Goal: Information Seeking & Learning: Learn about a topic

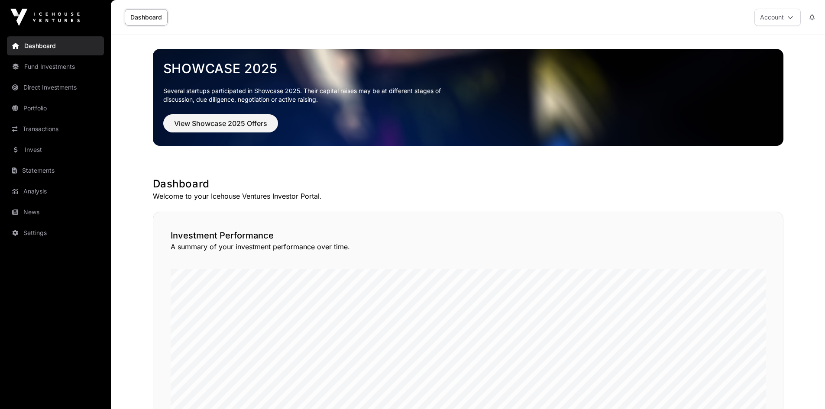
click at [30, 210] on link "News" at bounding box center [55, 212] width 97 height 19
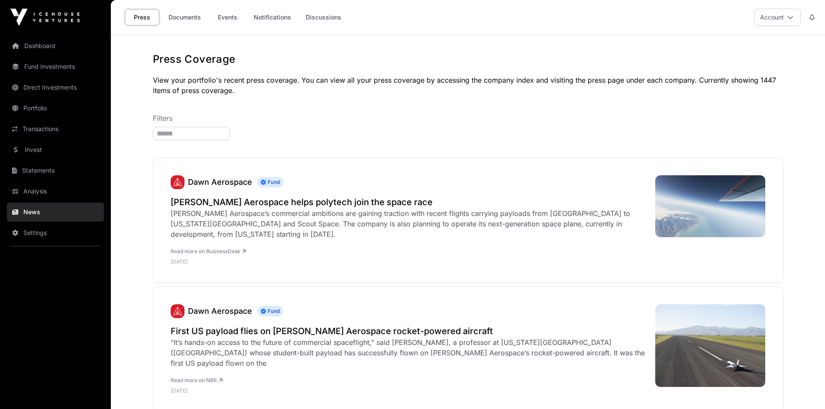
click at [182, 20] on link "Documents" at bounding box center [185, 17] width 44 height 16
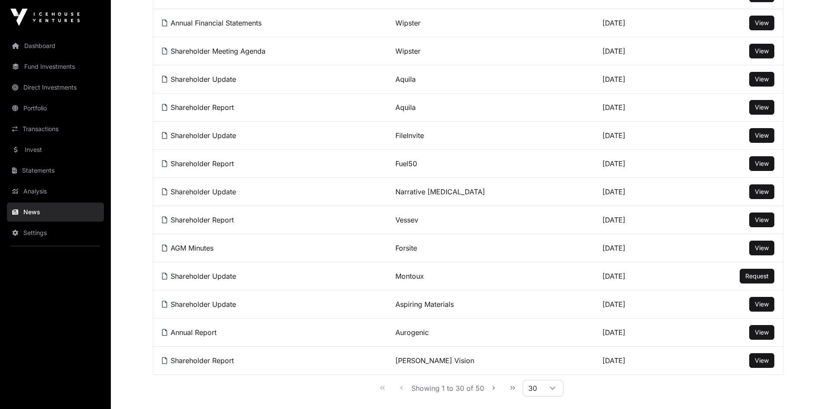
scroll to position [649, 0]
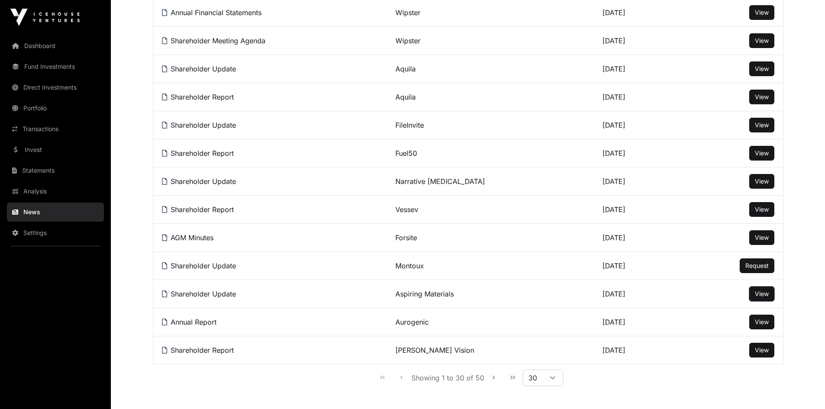
click at [754, 301] on button "View" at bounding box center [761, 294] width 25 height 15
click at [762, 298] on link "View" at bounding box center [762, 294] width 14 height 9
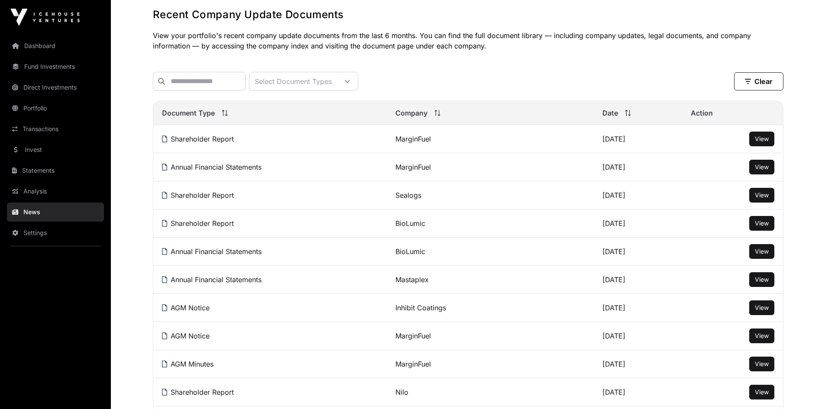
scroll to position [0, 0]
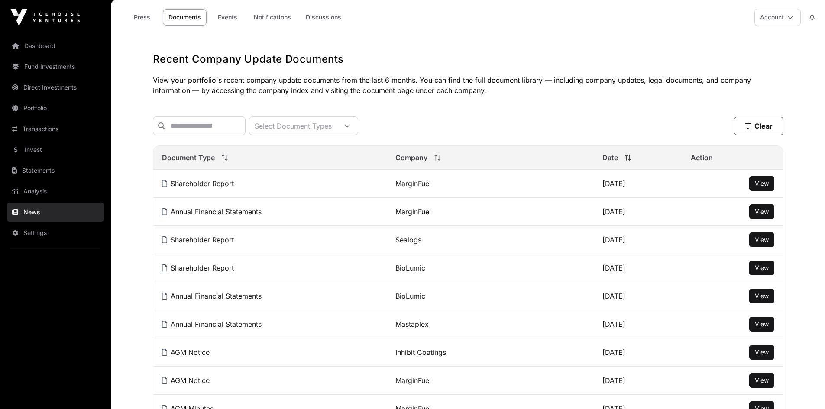
click at [232, 19] on link "Events" at bounding box center [227, 17] width 35 height 16
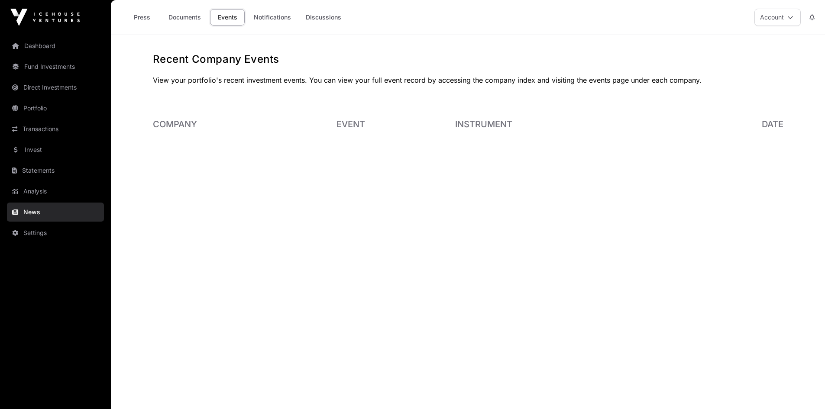
click at [41, 62] on link "Fund Investments" at bounding box center [55, 66] width 97 height 19
click at [29, 73] on link "Fund Investments" at bounding box center [55, 66] width 97 height 19
click at [57, 68] on link "Fund Investments" at bounding box center [55, 66] width 97 height 19
click at [56, 68] on link "Fund Investments" at bounding box center [55, 66] width 97 height 19
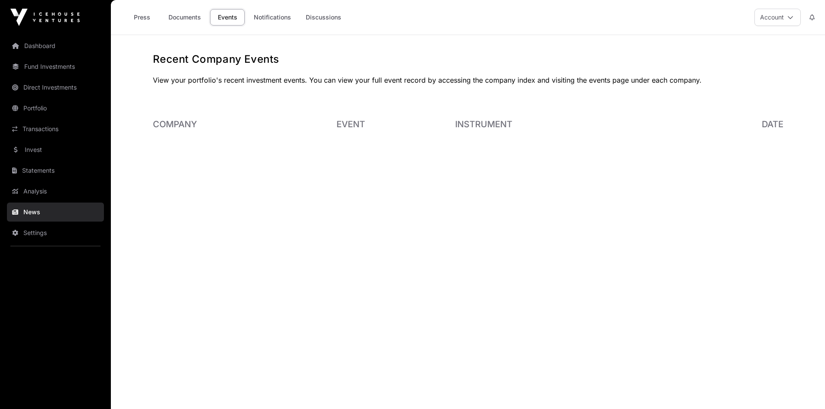
click at [39, 43] on link "Dashboard" at bounding box center [55, 45] width 97 height 19
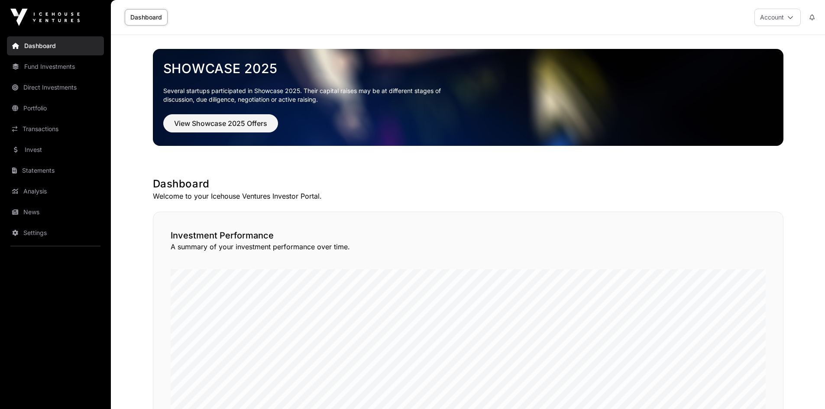
click at [35, 66] on link "Fund Investments" at bounding box center [55, 66] width 97 height 19
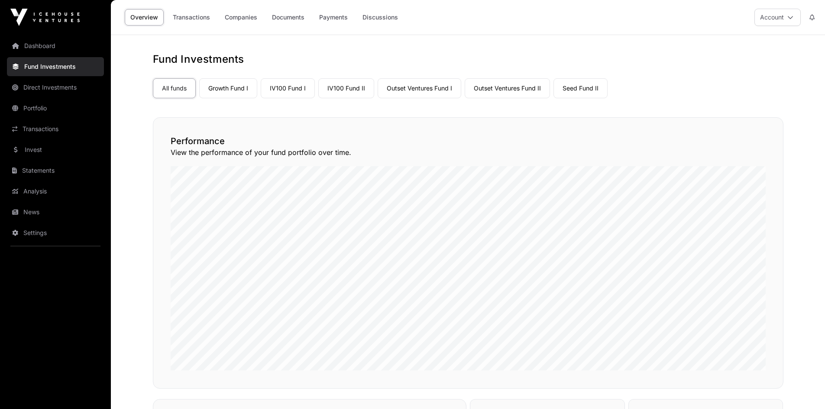
click at [232, 89] on link "Growth Fund I" at bounding box center [228, 88] width 58 height 20
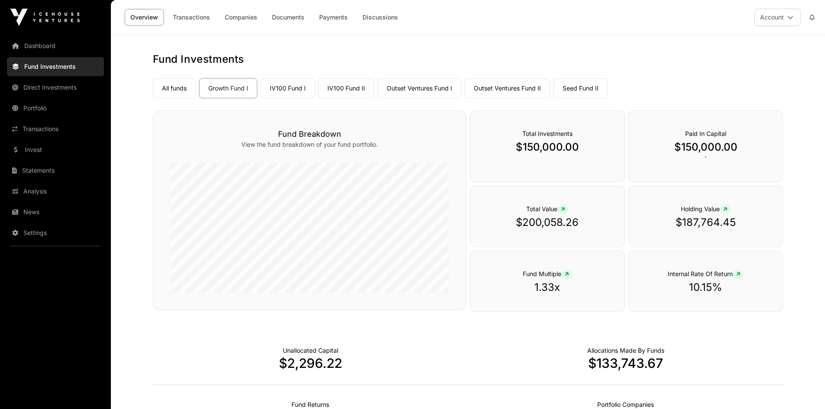
click at [241, 14] on link "Companies" at bounding box center [241, 17] width 44 height 16
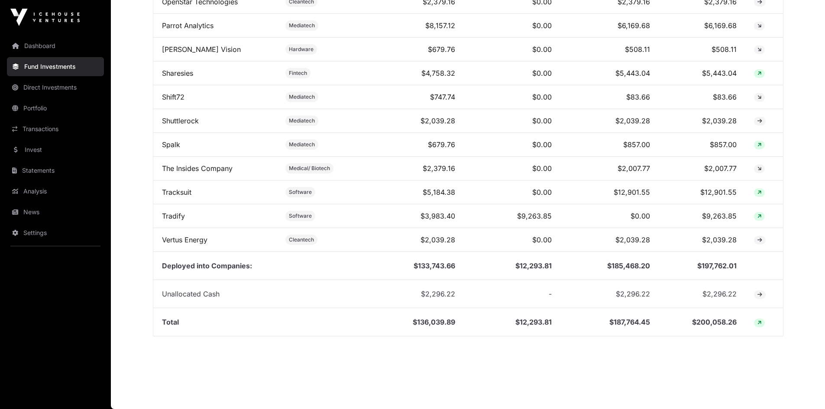
scroll to position [926, 0]
click at [178, 121] on link "Shuttlerock" at bounding box center [180, 120] width 37 height 9
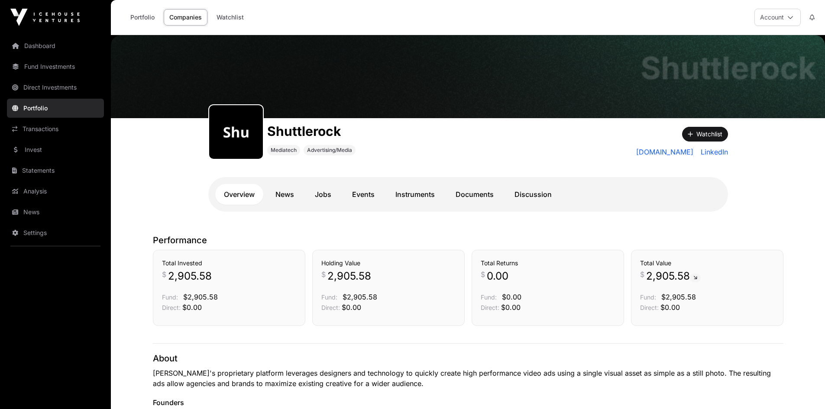
click at [475, 192] on link "Documents" at bounding box center [474, 194] width 55 height 21
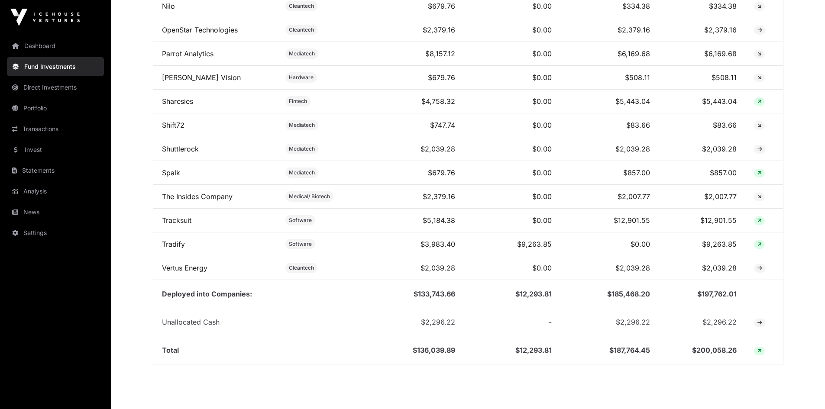
scroll to position [839, 0]
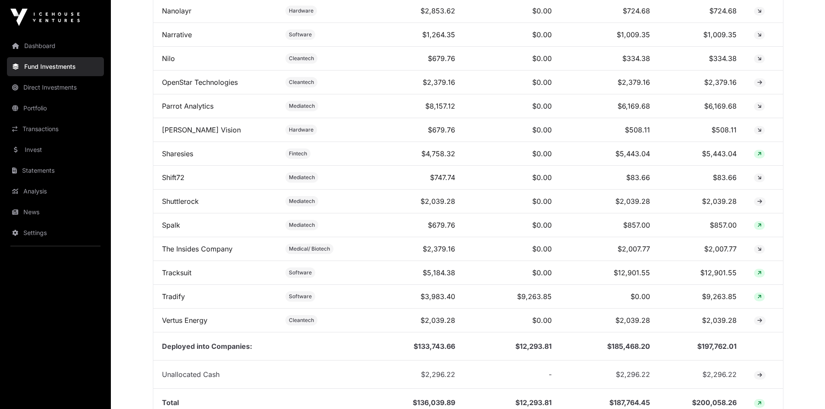
click at [182, 158] on link "Sharesies" at bounding box center [177, 153] width 31 height 9
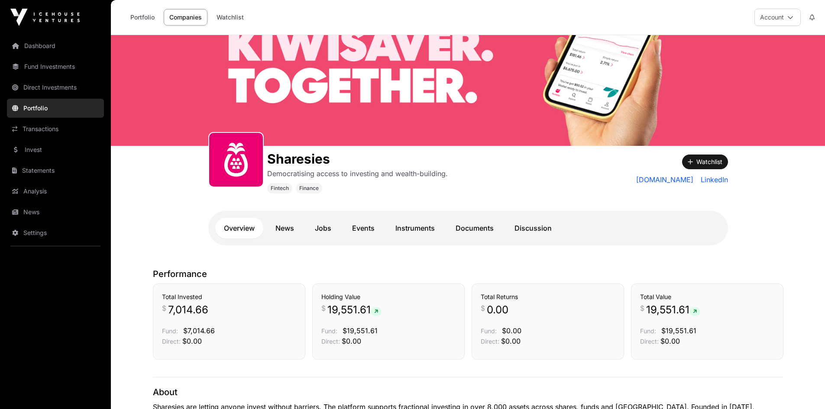
click at [482, 230] on link "Documents" at bounding box center [474, 228] width 55 height 21
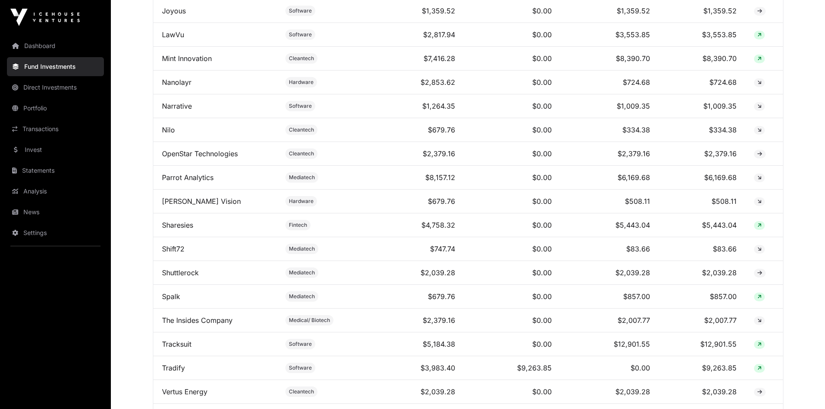
scroll to position [753, 0]
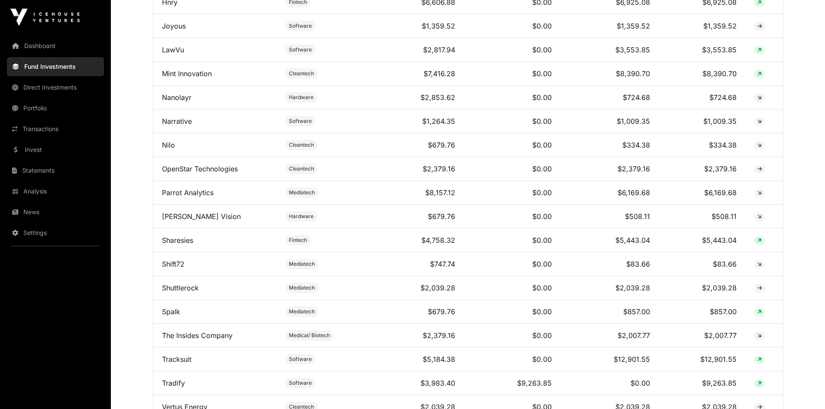
click at [181, 173] on link "OpenStar Technologies" at bounding box center [200, 169] width 76 height 9
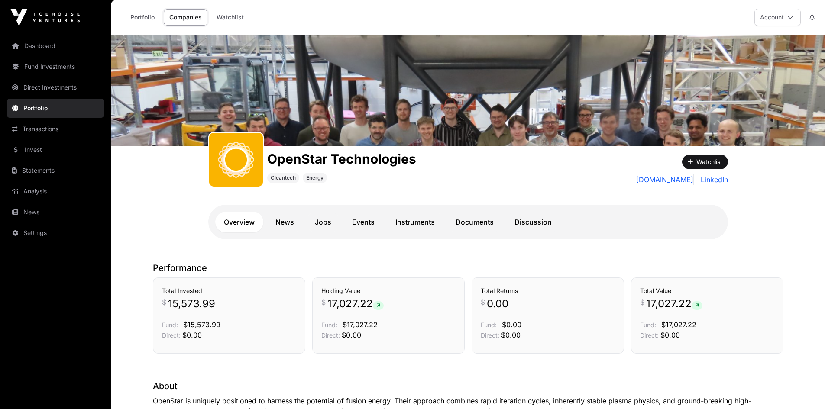
click at [468, 224] on link "Documents" at bounding box center [474, 222] width 55 height 21
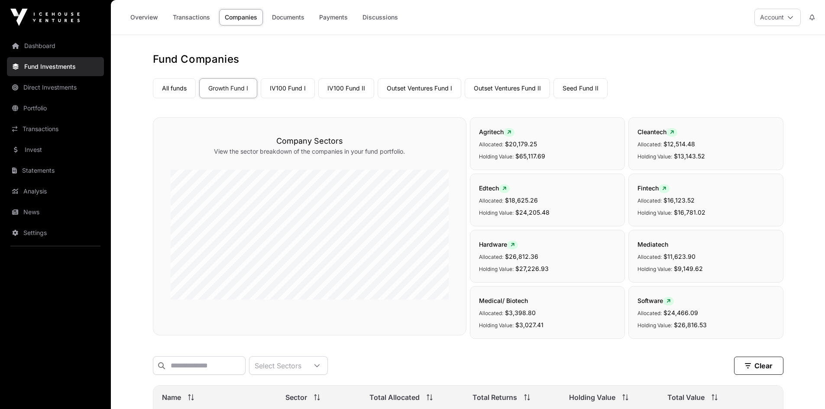
scroll to position [753, 0]
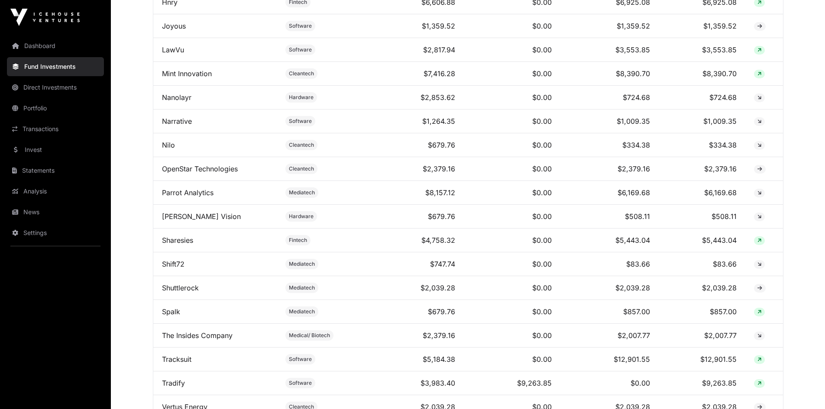
click at [174, 78] on link "Mint Innovation" at bounding box center [187, 73] width 50 height 9
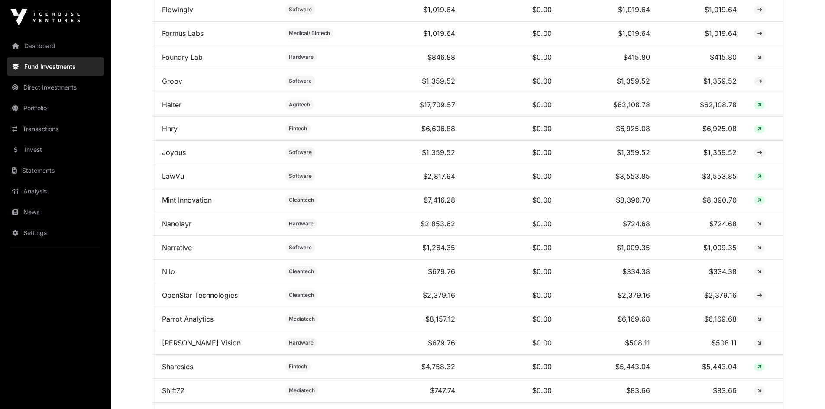
scroll to position [623, 0]
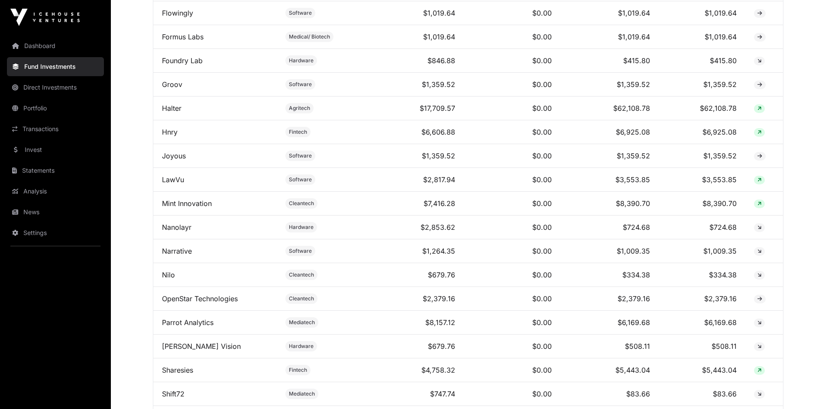
click at [171, 184] on link "LawVu" at bounding box center [173, 179] width 22 height 9
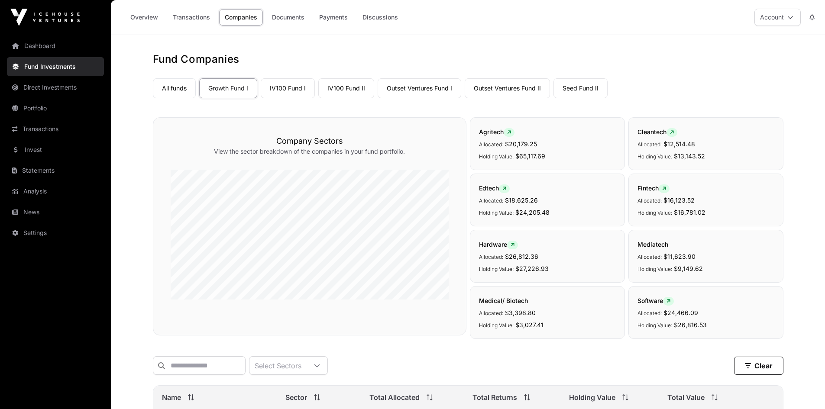
scroll to position [623, 0]
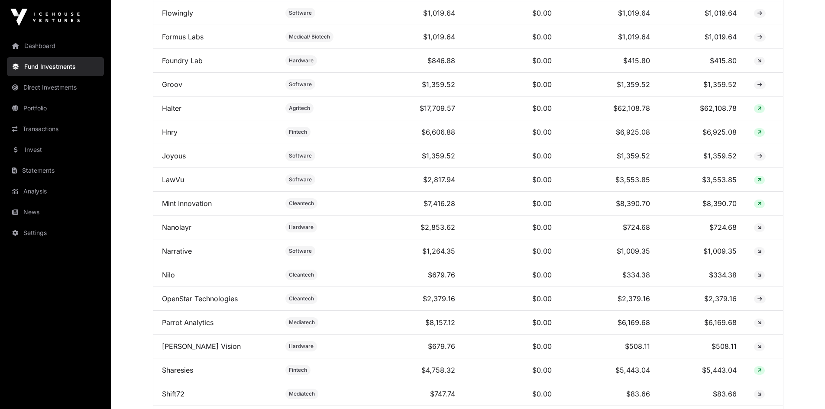
click at [164, 160] on link "Joyous" at bounding box center [174, 156] width 24 height 9
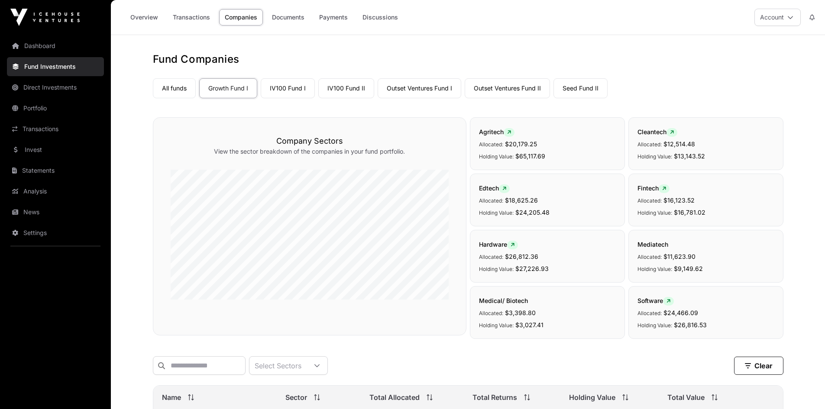
scroll to position [623, 0]
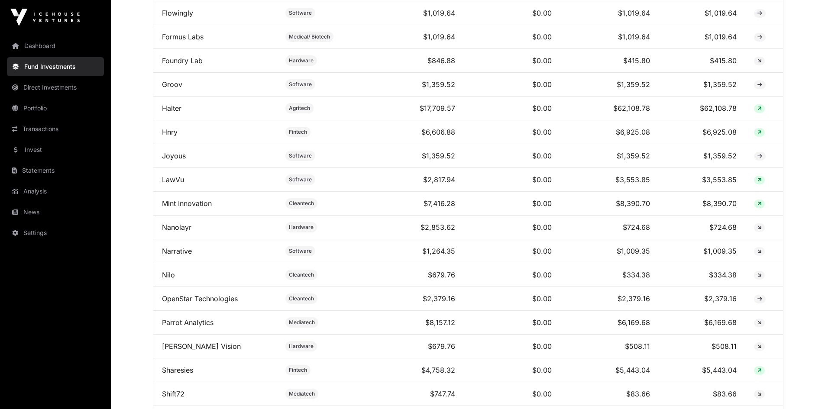
click at [167, 136] on link "Hnry" at bounding box center [170, 132] width 16 height 9
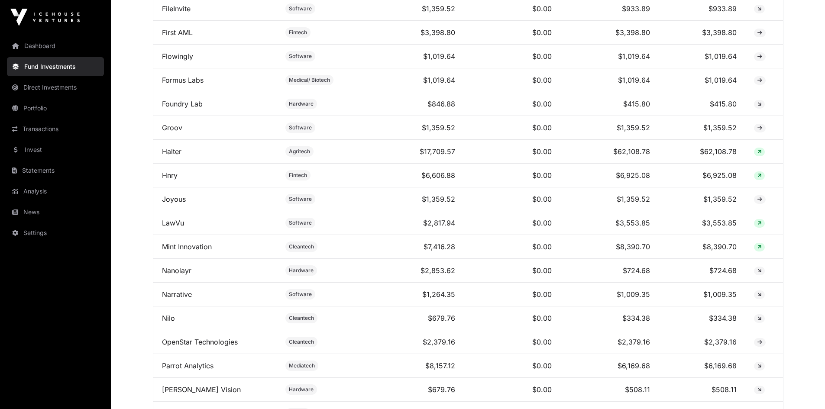
click at [171, 156] on link "Halter" at bounding box center [171, 151] width 19 height 9
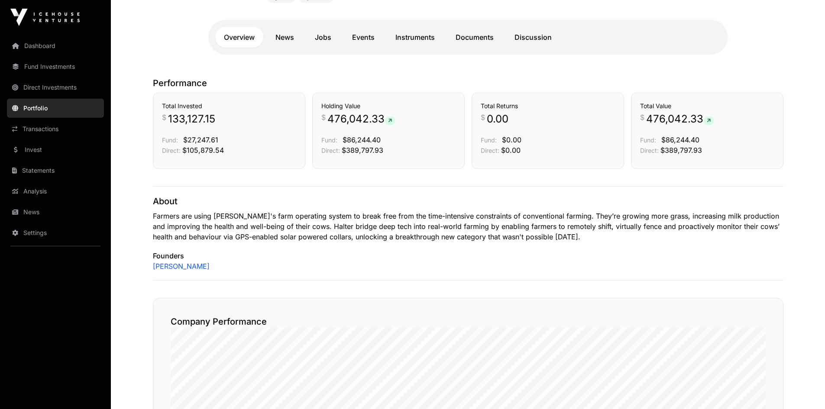
scroll to position [216, 0]
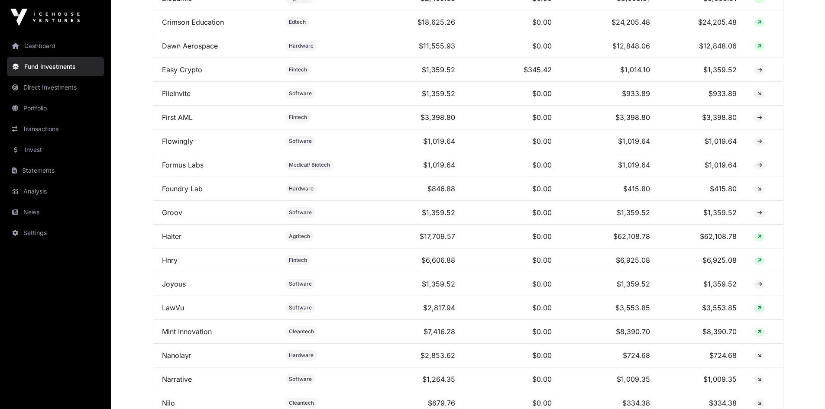
scroll to position [493, 0]
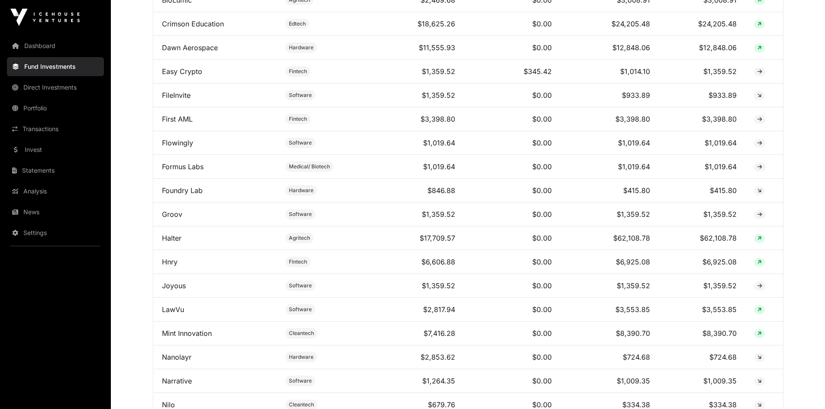
click at [171, 123] on link "First AML" at bounding box center [177, 119] width 31 height 9
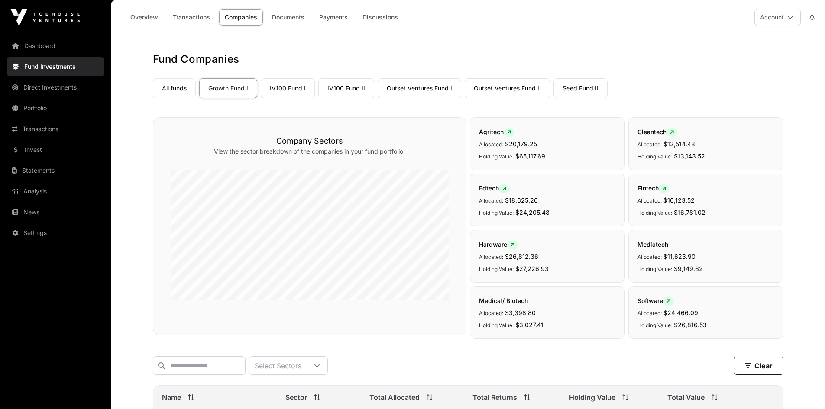
scroll to position [493, 0]
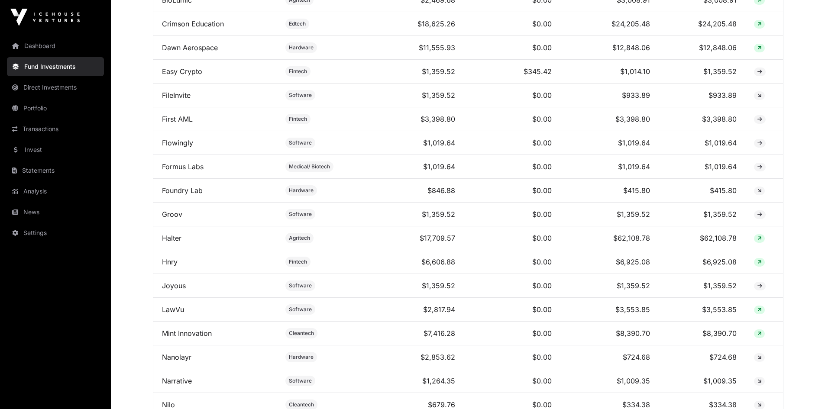
click at [181, 28] on link "Crimson Education" at bounding box center [193, 23] width 62 height 9
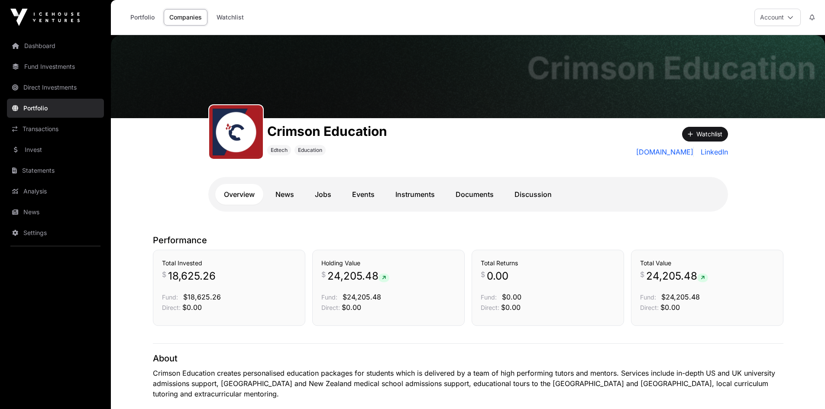
click at [497, 196] on link "Documents" at bounding box center [474, 194] width 55 height 21
click at [483, 196] on link "Documents" at bounding box center [474, 194] width 55 height 21
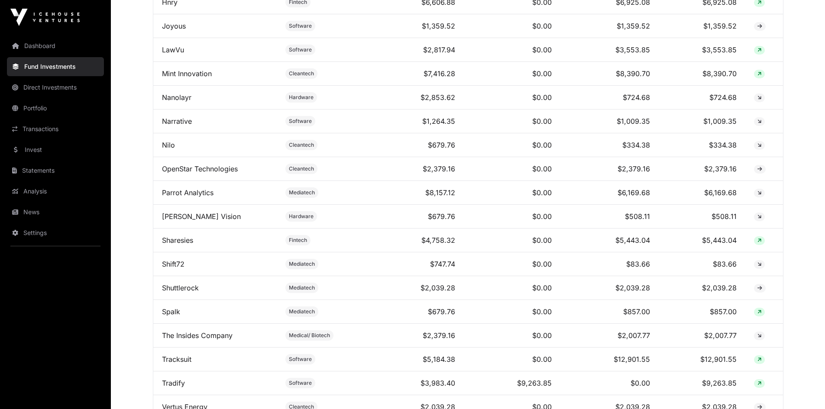
scroll to position [926, 0]
